Goal: Communication & Community: Answer question/provide support

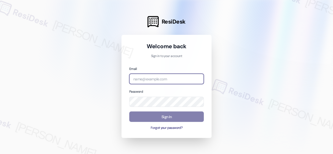
click at [165, 79] on input "email" at bounding box center [166, 79] width 75 height 10
type input "automated-surveys-balfour_beatty_communities-[PERSON_NAME].acueza@balfour_beatt…"
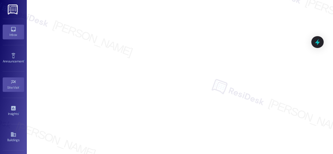
click at [13, 28] on icon at bounding box center [13, 29] width 6 height 6
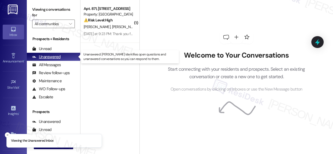
click at [54, 58] on div "Unanswered" at bounding box center [46, 57] width 28 height 6
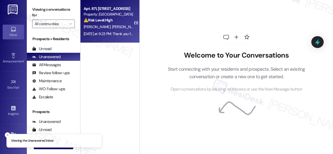
click at [94, 34] on div "[DATE] at 9:23 PM: Thank you for your message. Our offices are currently closed…" at bounding box center [248, 33] width 329 height 5
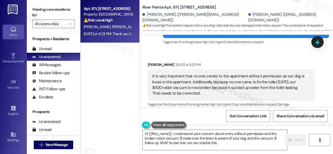
scroll to position [3332, 0]
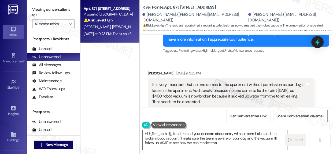
click at [195, 82] on div "It is very important that no one comes to the apartment without permission as o…" at bounding box center [228, 93] width 153 height 23
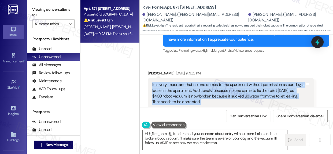
click at [195, 82] on div "It is very important that no one comes to the apartment without permission as o…" at bounding box center [228, 93] width 153 height 23
copy div "It is very important that no one comes to the apartment without permission as o…"
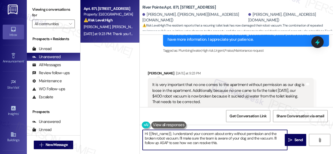
drag, startPoint x: 223, startPoint y: 138, endPoint x: 237, endPoint y: 138, distance: 14.7
click at [223, 138] on textarea "Hi {{first_name}}, I understand your concern about entry without permission and…" at bounding box center [215, 140] width 144 height 20
click at [219, 139] on textarea "Hi {{first_name}}, I understand your concern about entry without permission and…" at bounding box center [215, 140] width 144 height 20
click at [221, 141] on textarea "Hi {{first_name}}, I understand your concern about entry without permission and…" at bounding box center [215, 140] width 144 height 20
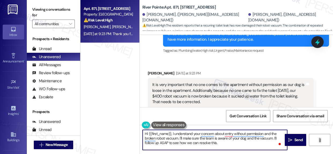
click at [221, 141] on textarea "Hi {{first_name}}, I understand your concern about entry without permission and…" at bounding box center [215, 140] width 144 height 20
paste textarea "Thank you for letting us know. I’ve noted that no one should enter your apartme…"
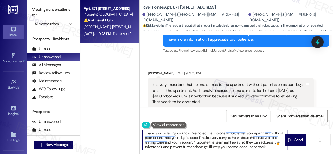
scroll to position [0, 0]
type textarea "Thank you for letting us know. I’ve noted that no one should enter your apartme…"
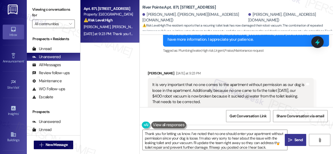
click at [297, 142] on span "Send" at bounding box center [298, 140] width 8 height 6
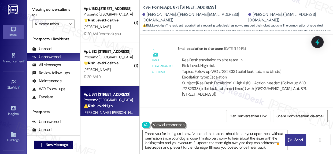
scroll to position [3167, 0]
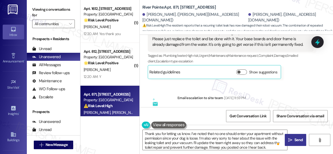
click at [215, 107] on div "ResiDesk escalation to site team -> Risk Level: High risk Topics: Follow up WO …" at bounding box center [245, 118] width 127 height 23
drag, startPoint x: 215, startPoint y: 96, endPoint x: 225, endPoint y: 95, distance: 10.3
click at [225, 107] on div "ResiDesk escalation to site team -> Risk Level: High risk Topics: Follow up WO …" at bounding box center [245, 118] width 127 height 23
drag, startPoint x: 218, startPoint y: 96, endPoint x: 234, endPoint y: 97, distance: 15.8
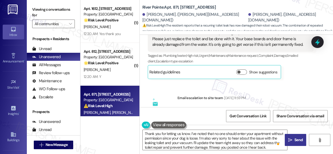
click at [234, 107] on div "ResiDesk escalation to site team -> Risk Level: High risk Topics: Follow up WO …" at bounding box center [245, 118] width 127 height 23
copy div "#282333"
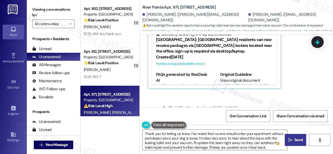
scroll to position [3508, 0]
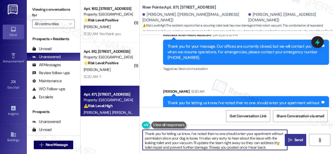
click at [224, 136] on textarea "Thank you for letting us know. I’ve noted that no one should enter your apartme…" at bounding box center [215, 140] width 144 height 20
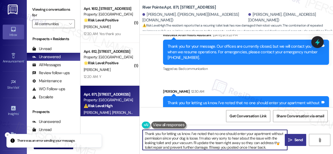
click at [224, 136] on textarea "Thank you for letting us know. I’ve noted that no one should enter your apartme…" at bounding box center [215, 140] width 144 height 20
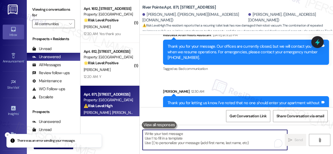
scroll to position [3, 0]
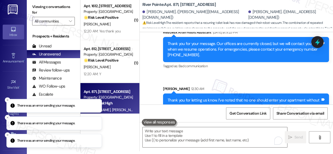
click at [148, 5] on b "River Pointe: Apt. [STREET_ADDRESS]" at bounding box center [178, 5] width 73 height 6
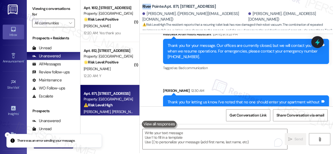
drag, startPoint x: 148, startPoint y: 5, endPoint x: 212, endPoint y: 8, distance: 63.9
click at [212, 8] on b "River Pointe: Apt. [STREET_ADDRESS]" at bounding box center [178, 7] width 73 height 6
copy b "River Pointe: Apt. [STREET_ADDRESS]"
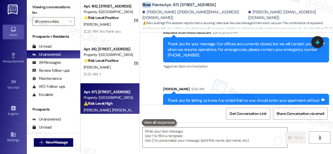
scroll to position [3, 0]
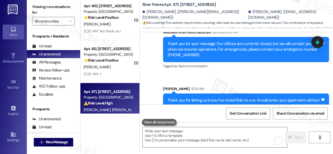
click at [217, 98] on div "Thank you for letting us know. I’ve noted that no one should enter your apartme…" at bounding box center [244, 109] width 153 height 23
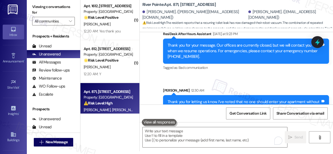
scroll to position [3508, 0]
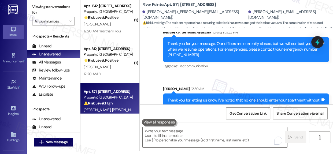
click at [279, 98] on div "Thank you for letting us know. I’ve noted that no one should enter your apartme…" at bounding box center [244, 109] width 153 height 23
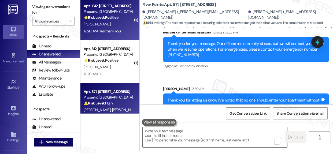
click at [105, 25] on div "[PERSON_NAME]" at bounding box center [108, 24] width 51 height 7
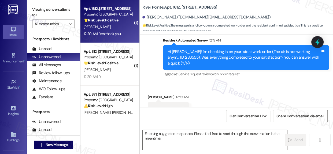
scroll to position [830, 0]
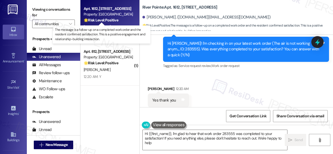
type textarea "Hi {{first_name}}, I'm glad to hear that work order 283555 was completed to you…"
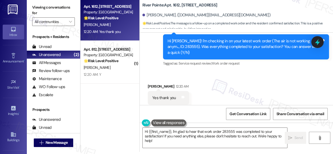
scroll to position [3, 0]
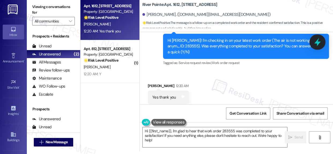
click at [318, 43] on icon at bounding box center [317, 42] width 6 height 8
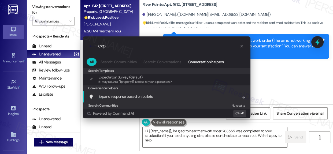
type input "exp"
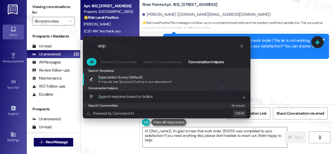
click at [139, 79] on span "Exp ectation Survey (default)" at bounding box center [120, 77] width 44 height 6
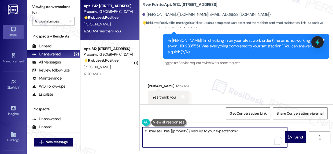
click at [145, 131] on textarea "If I may ask...has {{property}} lived up to your expectations?" at bounding box center [215, 137] width 144 height 20
type textarea "You're very welcome! If I may ask...has {{property}} lived up to your expectati…"
click at [296, 135] on span "Send" at bounding box center [298, 138] width 8 height 6
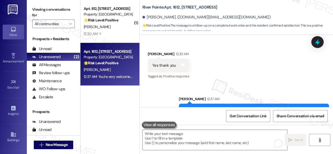
scroll to position [868, 0]
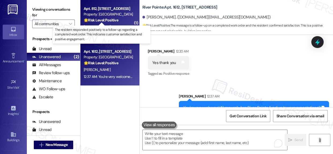
click at [107, 21] on strong "🌟 Risk Level: Positive" at bounding box center [101, 20] width 35 height 5
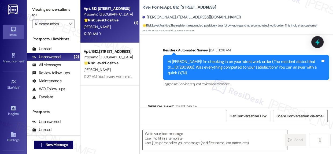
type textarea "Fetching suggested responses. Please feel free to read through the conversation…"
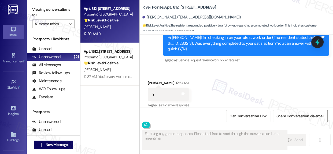
scroll to position [3, 0]
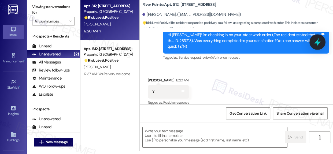
click at [317, 41] on icon at bounding box center [317, 42] width 6 height 8
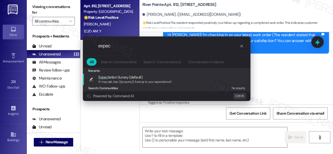
type input "expec"
click at [125, 76] on span "Expec tation Survey (default)" at bounding box center [120, 77] width 44 height 6
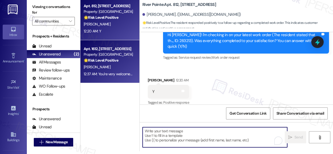
type textarea "If I may ask...has {{property}} lived up to your expectations?"
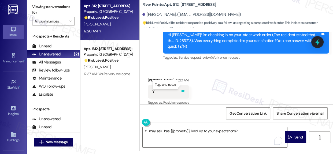
click at [184, 89] on icon at bounding box center [183, 91] width 4 height 4
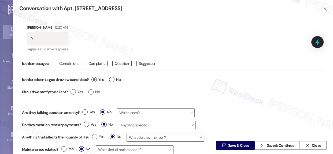
click at [95, 77] on label "Yes" at bounding box center [97, 80] width 12 height 6
click at [95, 77] on input "Yes" at bounding box center [97, 80] width 12 height 7
radio input "true"
click at [242, 146] on span "Save & Close" at bounding box center [238, 146] width 21 height 6
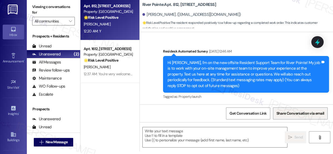
scroll to position [0, 0]
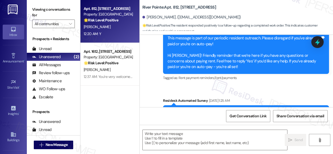
type textarea "Fetching suggested responses. Please feel free to read through the conversation…"
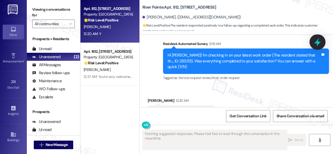
scroll to position [1000, 0]
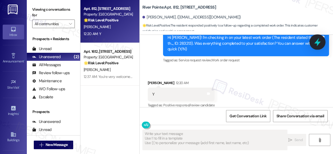
click at [317, 43] on icon at bounding box center [317, 42] width 6 height 8
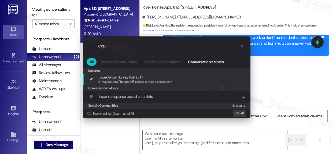
type input "exp"
click at [111, 76] on span "Exp ectation Survey (default)" at bounding box center [120, 77] width 44 height 6
type textarea "If I may ask...has {{property}} lived up to your expectations?"
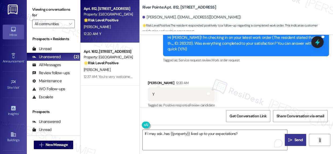
click at [295, 136] on button " Send" at bounding box center [295, 140] width 21 height 12
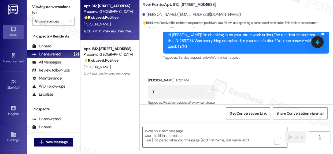
scroll to position [1037, 0]
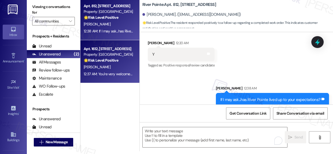
click at [102, 43] on div "Apt. 1612, [STREET_ADDRESS] Property: River Pointe 🌟 Risk Level: Positive The m…" at bounding box center [109, 61] width 59 height 43
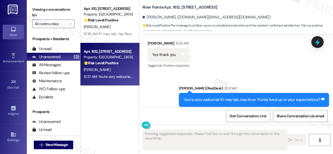
scroll to position [3, 0]
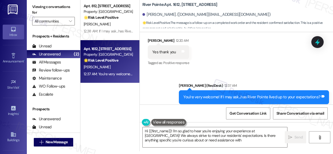
type textarea "Hi {{first_name}}! I'm so glad to hear you're enjoying your experience at [GEOG…"
click at [184, 49] on icon at bounding box center [183, 51] width 4 height 4
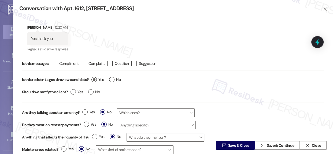
click at [92, 80] on label "Yes" at bounding box center [97, 80] width 12 height 6
click at [92, 80] on input "Yes" at bounding box center [97, 80] width 12 height 7
radio input "true"
click at [236, 144] on span "Save & Close" at bounding box center [238, 146] width 21 height 6
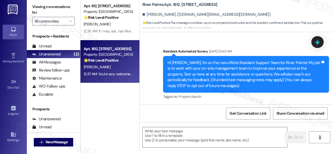
scroll to position [0, 0]
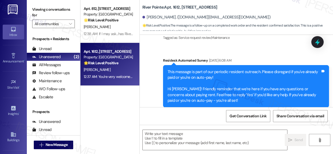
type textarea "Fetching suggested responses. Please feel free to read through the conversation…"
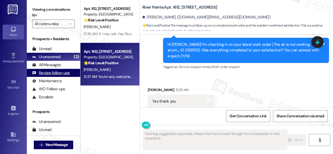
scroll to position [830, 0]
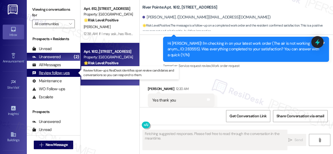
click at [54, 72] on div "Review follow-ups" at bounding box center [51, 73] width 38 height 6
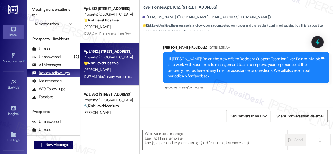
type textarea "Fetching suggested responses. Please feel free to read through the conversation…"
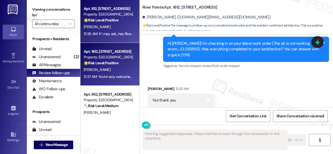
click at [102, 31] on div "12:38 AM: If I may ask...has River Pointe lived up to your expectations? 12:38 …" at bounding box center [108, 34] width 51 height 7
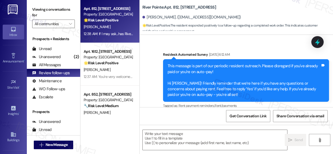
type textarea "Fetching suggested responses. Please feel free to read through the conversation…"
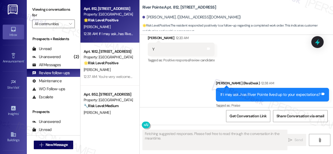
scroll to position [1046, 0]
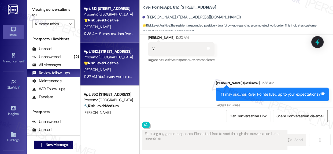
click at [112, 54] on div "Apt. 1612, [STREET_ADDRESS]" at bounding box center [109, 52] width 50 height 6
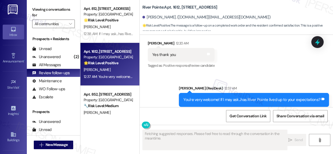
scroll to position [3, 0]
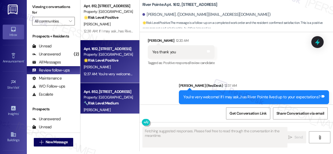
click at [110, 90] on div "Apt. 852, [STREET_ADDRESS]" at bounding box center [109, 92] width 50 height 6
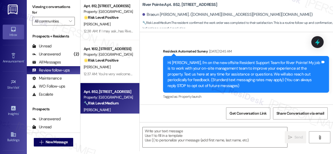
scroll to position [0, 0]
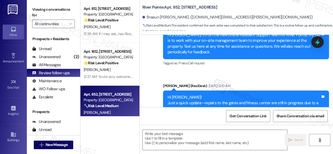
type textarea "Fetching suggested responses. Please feel free to read through the conversation…"
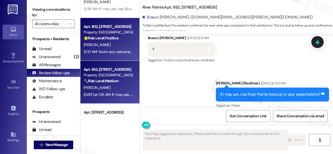
scroll to position [73, 0]
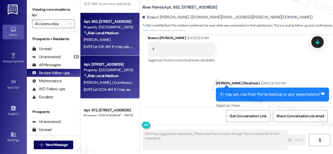
click at [112, 74] on strong "🔧 Risk Level: Medium" at bounding box center [101, 75] width 35 height 5
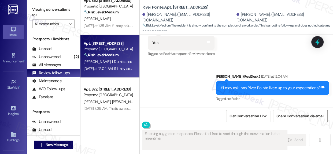
scroll to position [122, 0]
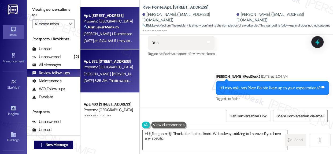
type textarea "Hi {{first_name}}! Thanks for the feedback. We're always striving to improve. I…"
click at [112, 76] on span "[PERSON_NAME] Lowrane" at bounding box center [132, 74] width 41 height 5
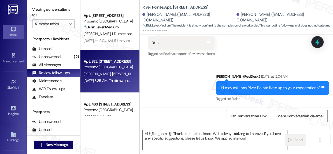
type textarea "Fetching suggested responses. Please feel free to read through the conversation…"
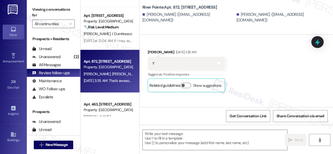
type textarea "Fetching suggested responses. Please feel free to read through the conversation…"
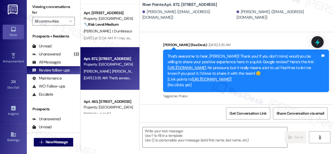
scroll to position [1061, 0]
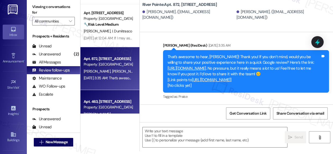
click at [112, 97] on div "Apt. 463, [STREET_ADDRESS] Property: [GEOGRAPHIC_DATA] [PERSON_NAME] [DATE] 2:5…" at bounding box center [109, 111] width 59 height 43
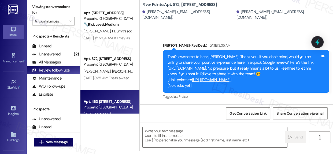
type textarea "Fetching suggested responses. Please feel free to read through the conversation…"
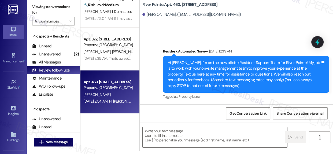
scroll to position [0, 0]
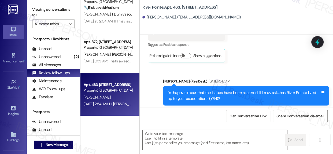
type textarea "Fetching suggested responses. Please feel free to read through the conversation…"
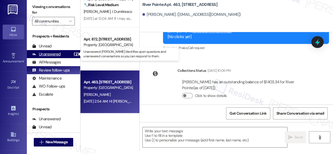
click at [51, 52] on div "Unanswered" at bounding box center [46, 54] width 28 height 6
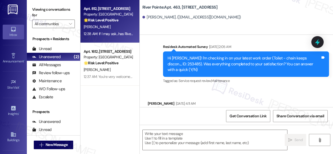
click at [107, 17] on div "Property: [GEOGRAPHIC_DATA]" at bounding box center [109, 15] width 50 height 6
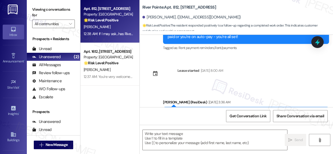
type textarea "Fetching suggested responses. Please feel free to read through the conversation…"
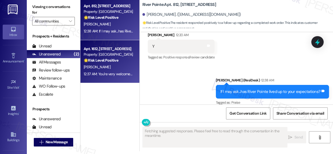
click at [121, 57] on div "Apt. 1612, [STREET_ADDRESS] Property: River Pointe 🌟 Risk Level: Positive The m…" at bounding box center [108, 55] width 51 height 18
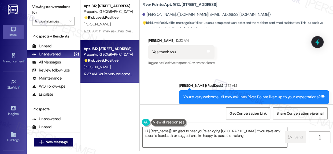
type textarea "Hi {{first_name}}! I'm glad to hear you're enjoying [GEOGRAPHIC_DATA]. If you h…"
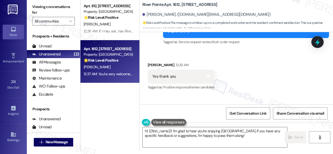
scroll to position [876, 0]
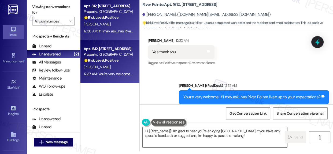
click at [110, 11] on div "Property: [GEOGRAPHIC_DATA]" at bounding box center [109, 12] width 50 height 6
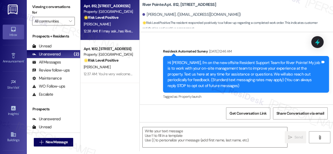
scroll to position [0, 0]
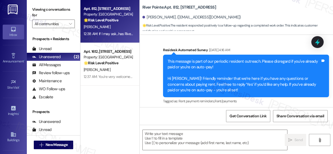
type textarea "Fetching suggested responses. Please feel free to read through the conversation…"
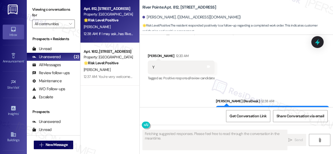
scroll to position [1046, 0]
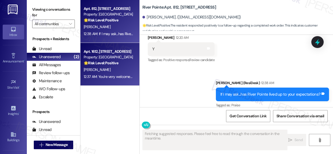
click at [106, 58] on div "Property: [GEOGRAPHIC_DATA]" at bounding box center [109, 57] width 50 height 6
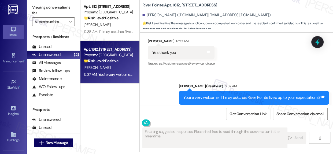
scroll to position [3, 0]
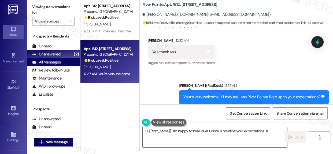
click at [50, 62] on div "All Messages" at bounding box center [46, 62] width 29 height 6
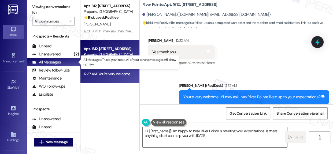
type textarea "Hi {{first_name}}! I'm happy to hear River Pointe is meeting your expectations!…"
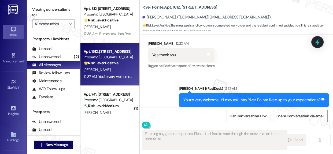
scroll to position [876, 0]
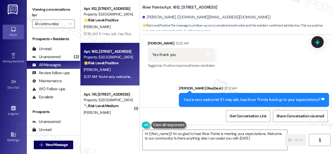
type textarea "Hi {{first_name}}! I'm so glad to hear River Pointe is meeting your expectation…"
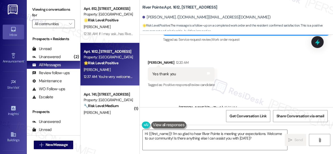
scroll to position [827, 0]
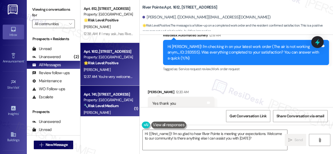
click at [105, 102] on div "Property: [GEOGRAPHIC_DATA]" at bounding box center [109, 100] width 50 height 6
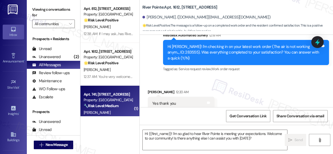
type textarea "Fetching suggested responses. Please feel free to read through the conversation…"
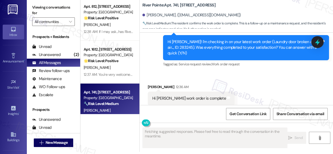
scroll to position [3, 0]
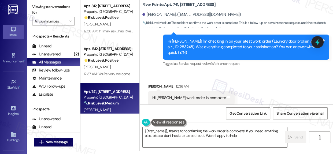
type textarea "{{first_name}}, thanks for confirming the work order is complete! If you need a…"
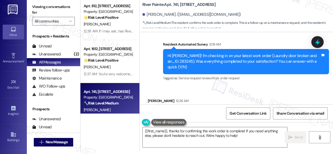
scroll to position [1855, 0]
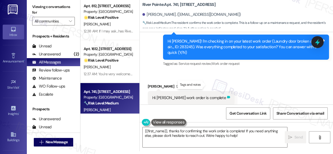
click at [227, 96] on icon at bounding box center [228, 97] width 3 height 2
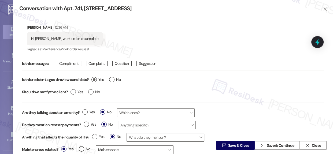
click at [92, 79] on label "Yes" at bounding box center [97, 80] width 12 height 6
click at [92, 79] on input "Yes" at bounding box center [97, 80] width 12 height 7
radio input "true"
click at [238, 146] on span "Save & Close" at bounding box center [238, 146] width 21 height 6
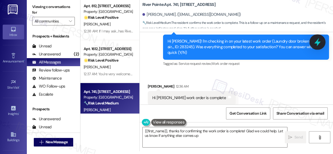
type textarea "{{first_name}}, thanks for confirming the work order is complete! Glad we could…"
click at [320, 42] on icon at bounding box center [317, 42] width 6 height 8
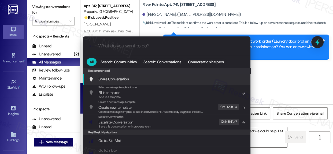
click at [165, 48] on input "What do you want to do?" at bounding box center [171, 46] width 146 height 6
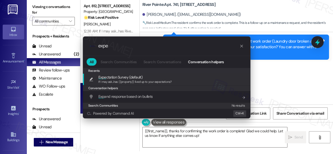
type input "expe"
click at [140, 72] on div "Recents" at bounding box center [167, 71] width 168 height 6
click at [137, 79] on span "Expe ctation Survey (default)" at bounding box center [120, 77] width 44 height 6
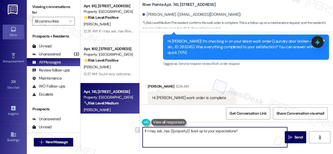
drag, startPoint x: 207, startPoint y: 134, endPoint x: 119, endPoint y: 107, distance: 92.5
click at [135, 134] on div "Apt. 812, [STREET_ADDRESS] Property: River Pointe 🌟 Risk Level: Positive The re…" at bounding box center [206, 74] width 252 height 154
type textarea "Great!"
click at [321, 43] on icon at bounding box center [317, 42] width 9 height 9
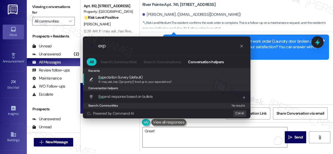
type input "exp"
click at [148, 81] on span "If I may ask...has {{property}} lived up to your expectations?" at bounding box center [134, 82] width 73 height 4
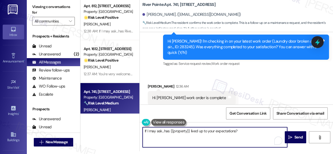
click at [145, 132] on textarea "If I may ask...has {{property}} lived up to your expectations?" at bounding box center [215, 137] width 144 height 20
type textarea "I'm glad to hear that the work order is complete! If I may ask...has {{property…"
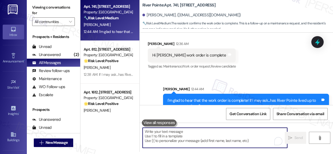
scroll to position [3, 0]
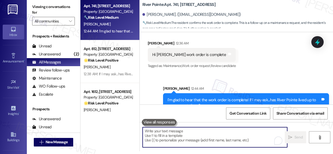
click at [112, 15] on strong "🔧 Risk Level: Medium" at bounding box center [101, 17] width 35 height 5
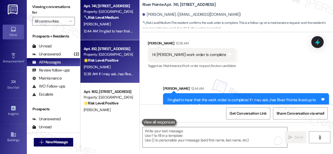
click at [113, 54] on div "Property: [GEOGRAPHIC_DATA]" at bounding box center [109, 55] width 50 height 6
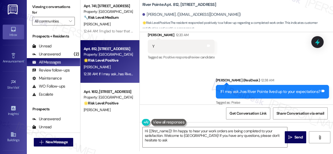
type textarea "Hi {{first_name}}! I'm happy to hear your work orders are being completed to yo…"
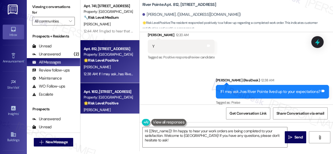
click at [102, 95] on div "Property: [GEOGRAPHIC_DATA]" at bounding box center [109, 98] width 50 height 6
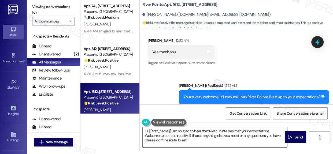
type textarea "Hi {{first_name}}! I'm so glad to hear that River Pointe has met your expectati…"
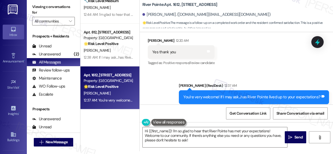
scroll to position [49, 0]
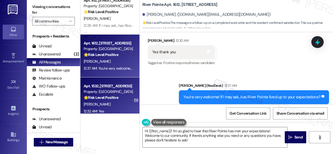
click at [105, 84] on div "Apt. 1532, [STREET_ADDRESS]" at bounding box center [109, 86] width 50 height 6
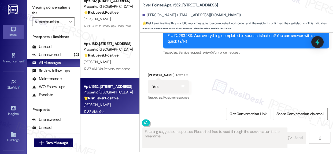
scroll to position [3, 0]
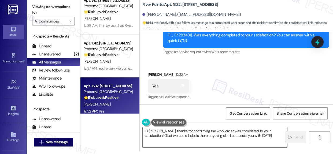
type textarea "Hi [PERSON_NAME], thanks for confirming the work order was completed to your sa…"
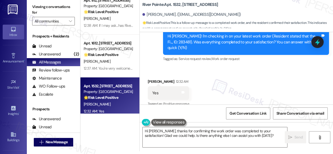
scroll to position [1269, 0]
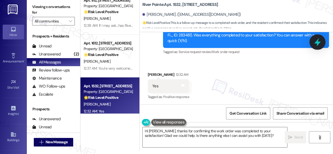
click at [320, 40] on icon at bounding box center [317, 42] width 9 height 9
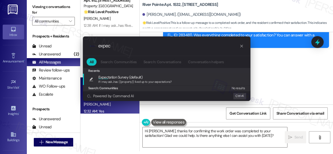
type input "expec"
click at [127, 83] on div "If I may ask...has {{property}} lived up to your expectations?" at bounding box center [134, 82] width 73 height 5
type textarea "If I may ask...has {{property}} lived up to your expectations?"
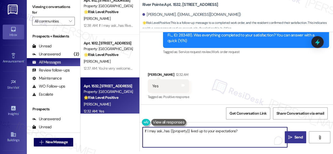
click at [295, 137] on span "Send" at bounding box center [298, 138] width 8 height 6
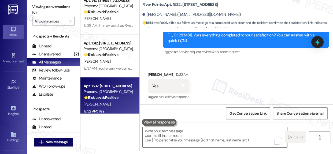
scroll to position [0, 0]
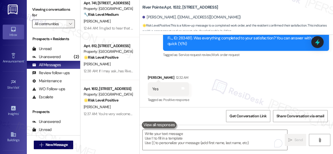
click at [70, 23] on icon "" at bounding box center [70, 24] width 3 height 4
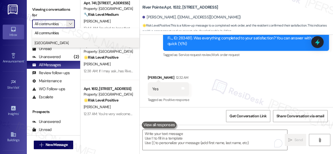
click at [48, 43] on span "[GEOGRAPHIC_DATA]" at bounding box center [52, 42] width 34 height 5
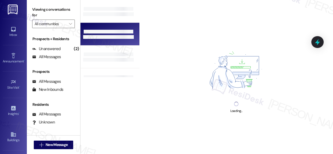
type input "[GEOGRAPHIC_DATA]"
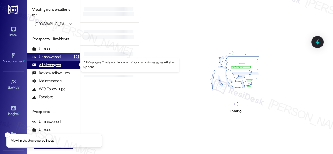
click at [51, 64] on div "All Messages" at bounding box center [46, 65] width 29 height 6
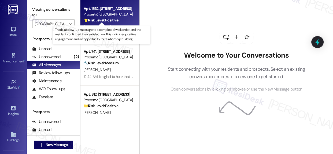
click at [117, 18] on strong "🌟 Risk Level: Positive" at bounding box center [101, 20] width 35 height 5
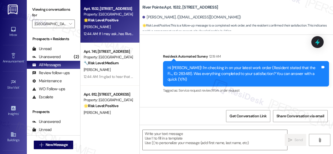
scroll to position [1268, 0]
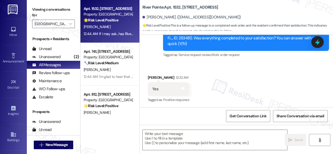
type textarea "Fetching suggested responses. Please feel free to read through the conversation…"
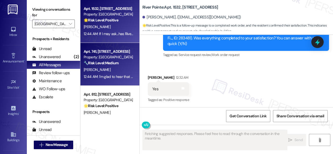
click at [114, 69] on div "[PERSON_NAME]" at bounding box center [108, 69] width 51 height 7
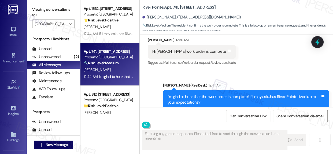
scroll to position [1906, 0]
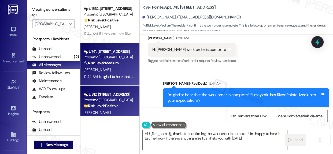
type textarea "Hi {{first_name}}, thanks for confirming the work order is complete! I'm happy …"
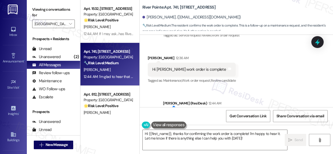
scroll to position [1858, 0]
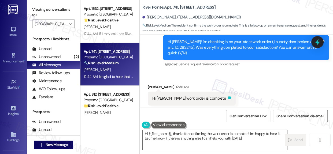
click at [231, 96] on icon at bounding box center [229, 97] width 3 height 2
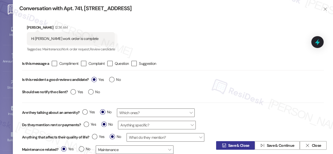
click at [232, 144] on span "Save & Close" at bounding box center [238, 146] width 21 height 6
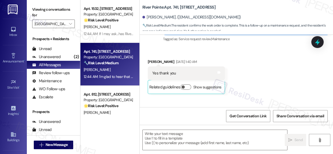
type textarea "Fetching suggested responses. Please feel free to read through the conversation…"
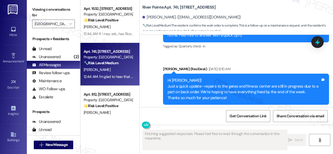
scroll to position [1855, 0]
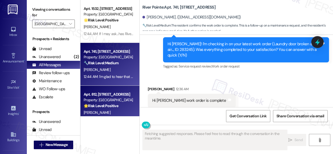
click at [114, 101] on div "Property: [GEOGRAPHIC_DATA]" at bounding box center [109, 100] width 50 height 6
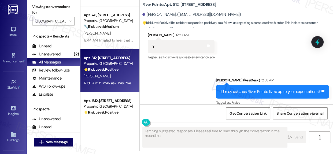
scroll to position [73, 0]
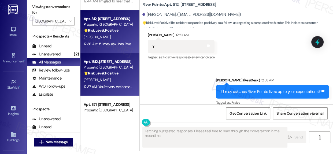
click at [109, 77] on div "[PERSON_NAME]" at bounding box center [108, 80] width 51 height 7
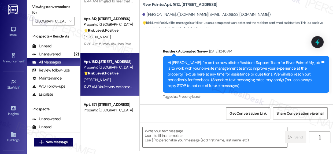
scroll to position [0, 0]
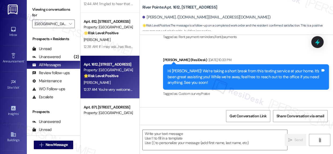
type textarea "Fetching suggested responses. Please feel free to read through the conversation…"
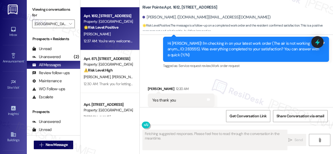
scroll to position [122, 0]
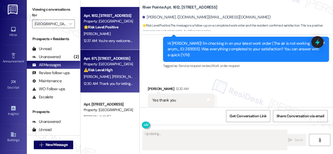
click at [105, 79] on div "[PERSON_NAME] [PERSON_NAME]" at bounding box center [108, 76] width 51 height 7
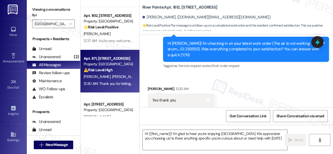
type textarea "Hi {{first_name}}! I'm glad to hear you're enjoying [GEOGRAPHIC_DATA]. We appre…"
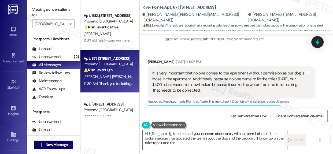
scroll to position [3324, 0]
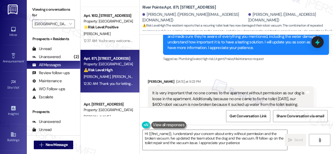
type textarea "Hi {{first_name}}, I understand your concern about entry without permission and…"
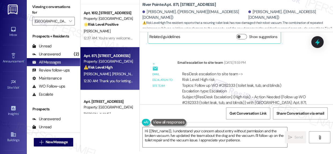
scroll to position [3200, 0]
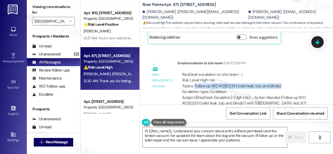
drag, startPoint x: 195, startPoint y: 62, endPoint x: 285, endPoint y: 62, distance: 90.1
click at [285, 72] on div "ResiDesk escalation to site team -> Risk Level: High risk Topics: Follow up WO …" at bounding box center [245, 83] width 127 height 23
copy div "Follow up WO #282333 (toilet leak, tub, and blinds)"
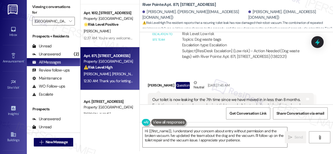
scroll to position [3029, 0]
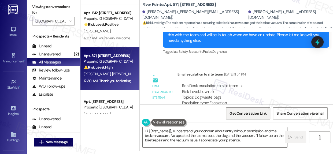
click at [251, 113] on span "Get Conversation Link" at bounding box center [247, 114] width 37 height 6
